Goal: Task Accomplishment & Management: Manage account settings

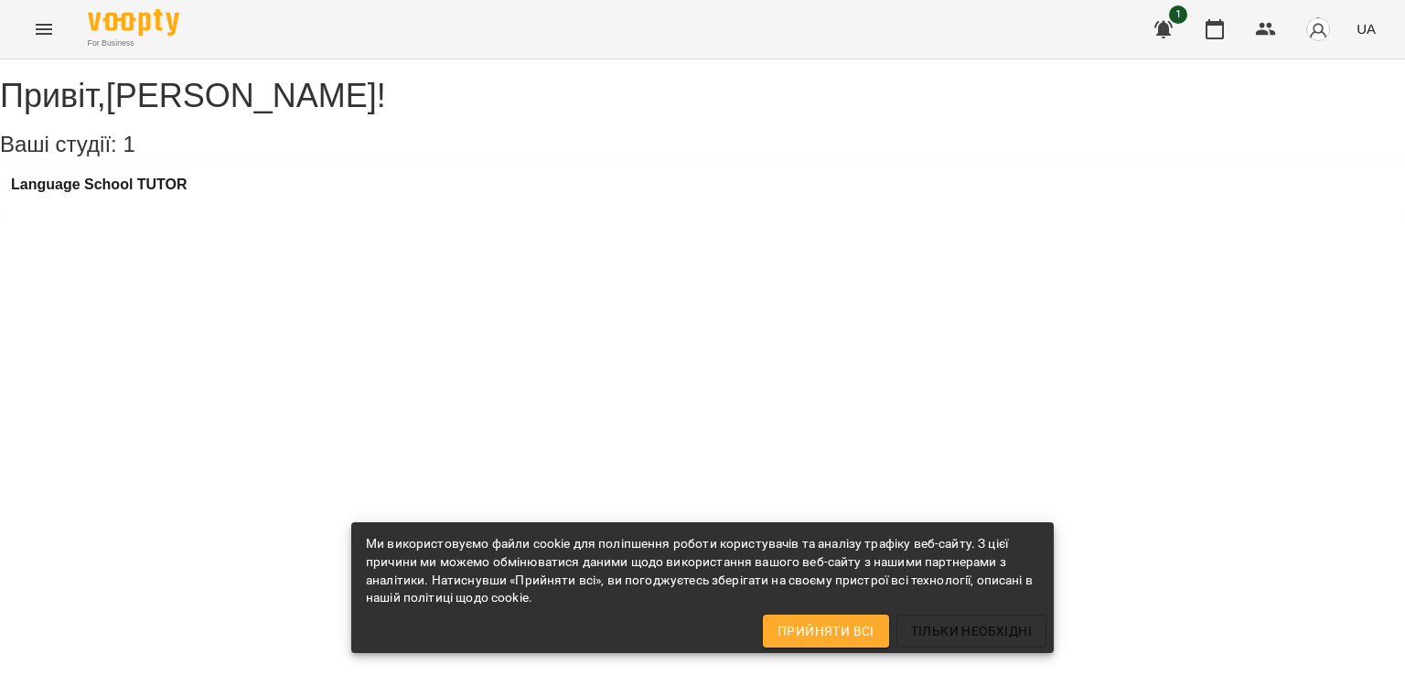
click at [46, 27] on icon "Menu" at bounding box center [44, 29] width 22 height 22
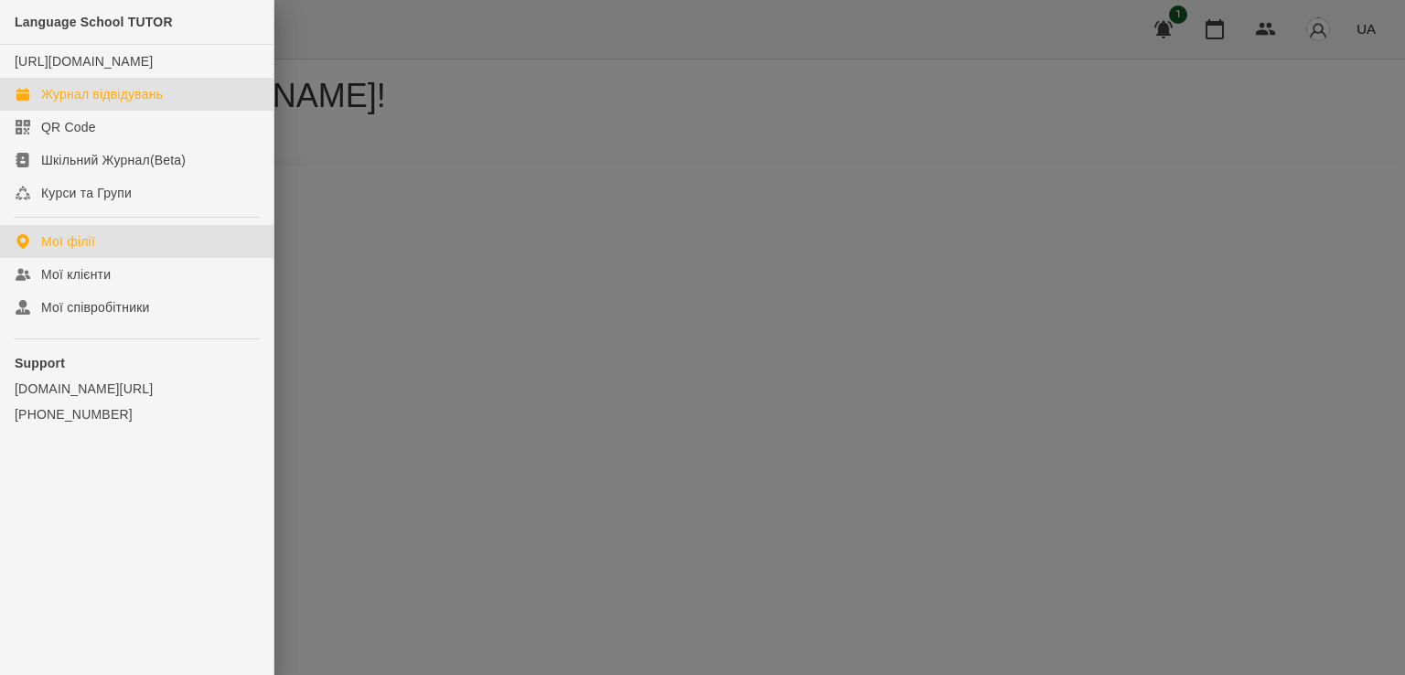
click at [135, 94] on div "Журнал відвідувань" at bounding box center [102, 94] width 122 height 18
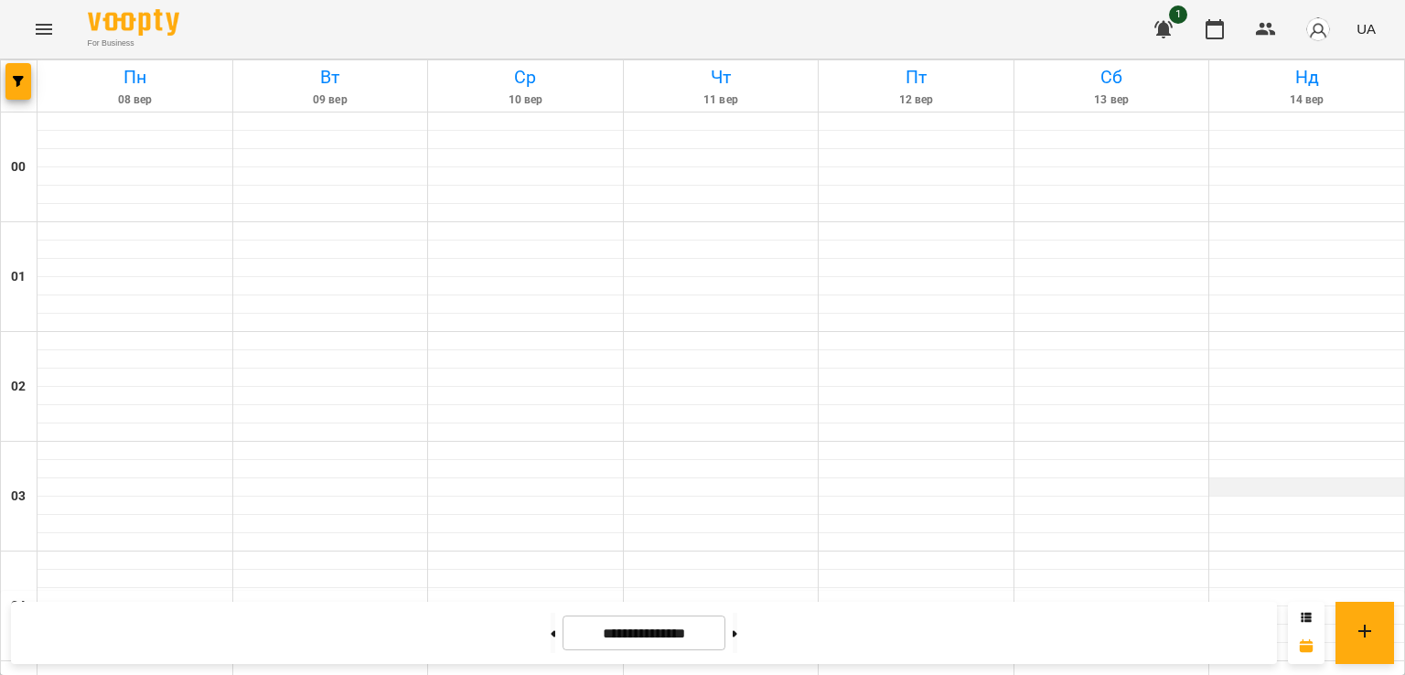
scroll to position [1098, 0]
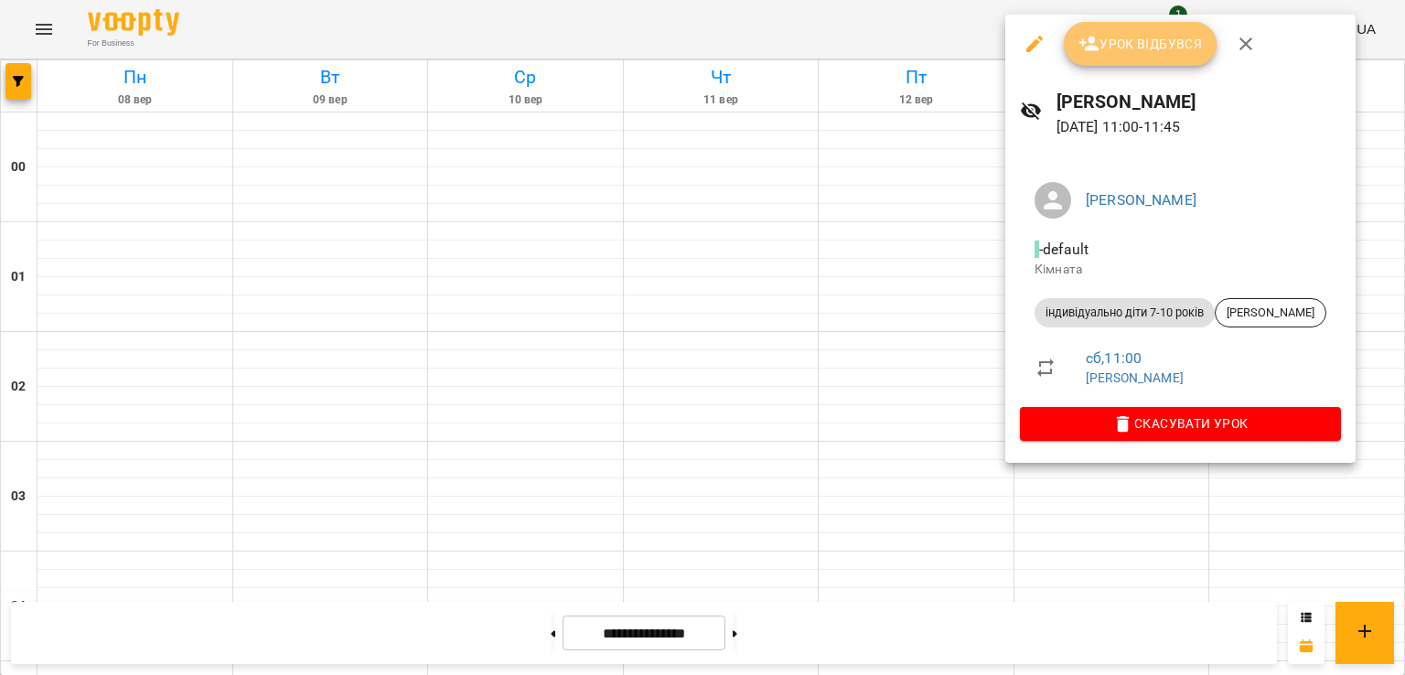
click at [1117, 39] on span "Урок відбувся" at bounding box center [1141, 44] width 124 height 22
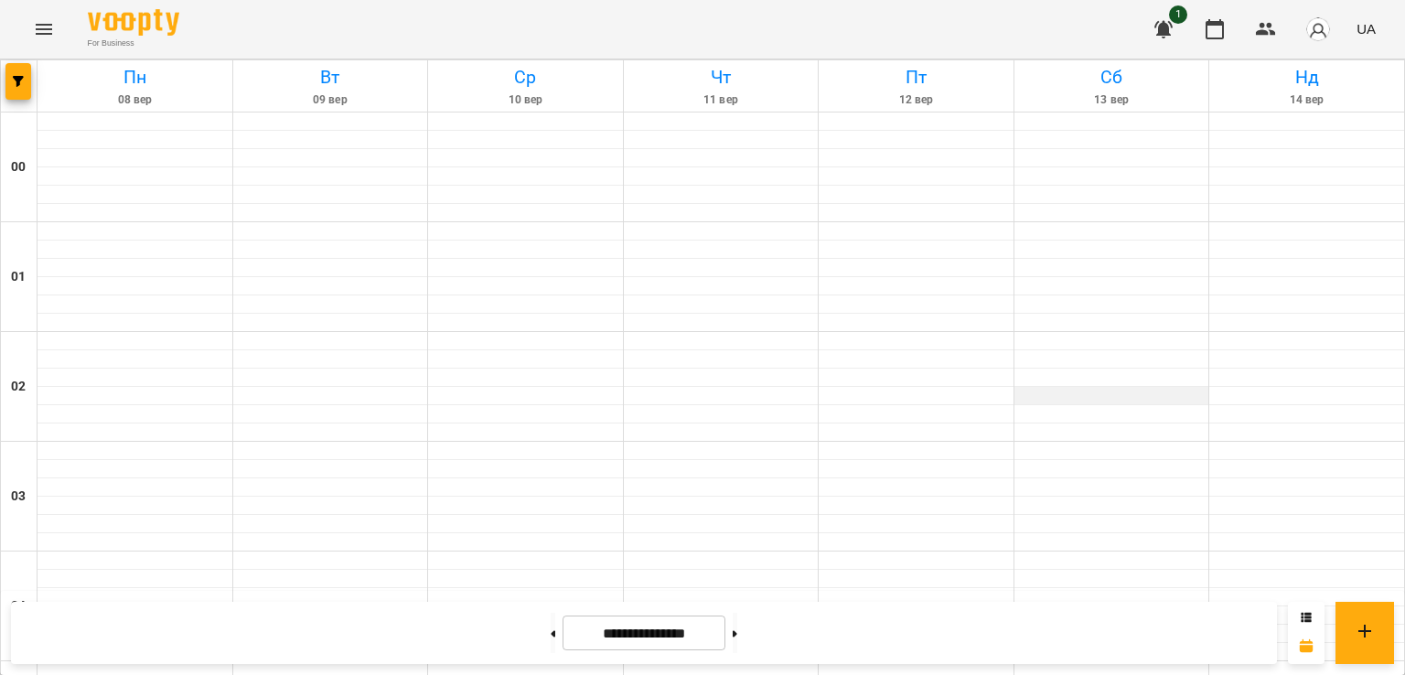
scroll to position [1098, 0]
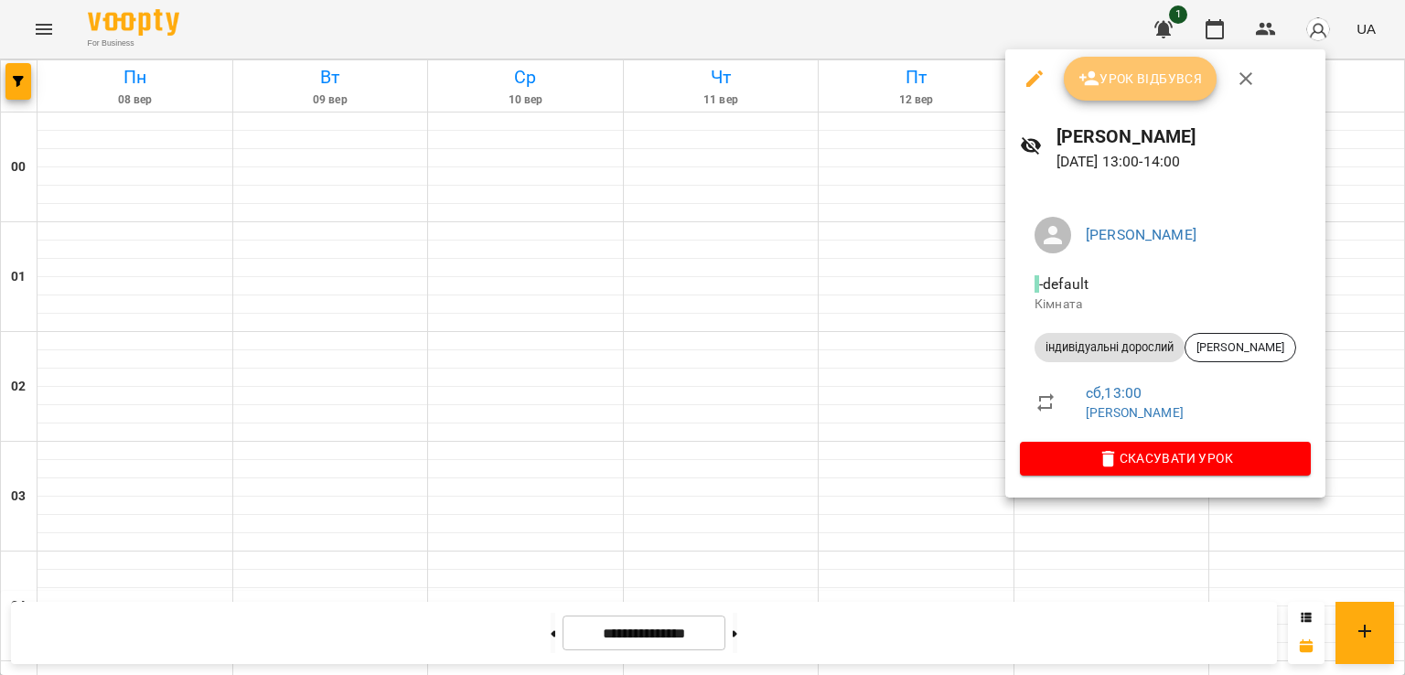
click at [1132, 68] on span "Урок відбувся" at bounding box center [1141, 79] width 124 height 22
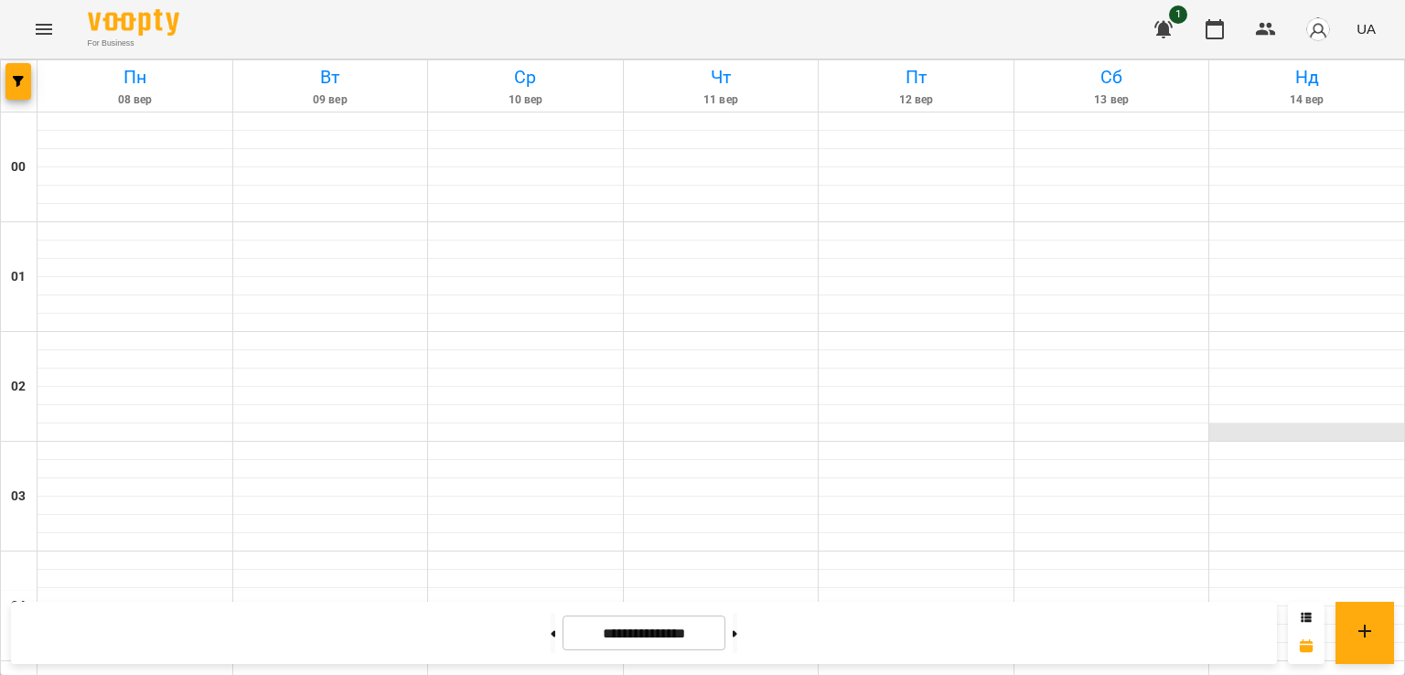
scroll to position [581, 0]
click at [551, 638] on button at bounding box center [553, 633] width 5 height 40
click at [737, 637] on button at bounding box center [735, 633] width 5 height 40
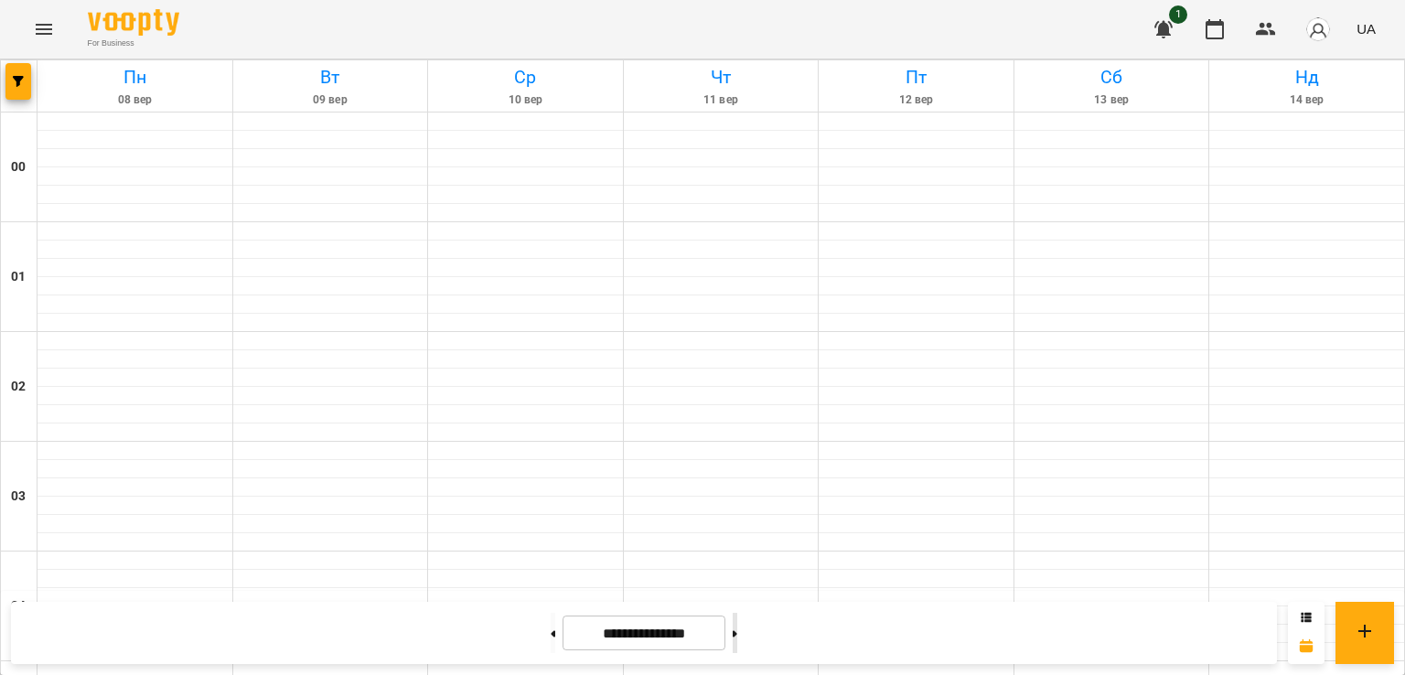
click at [737, 633] on button at bounding box center [735, 633] width 5 height 40
type input "**********"
